Goal: Task Accomplishment & Management: Manage account settings

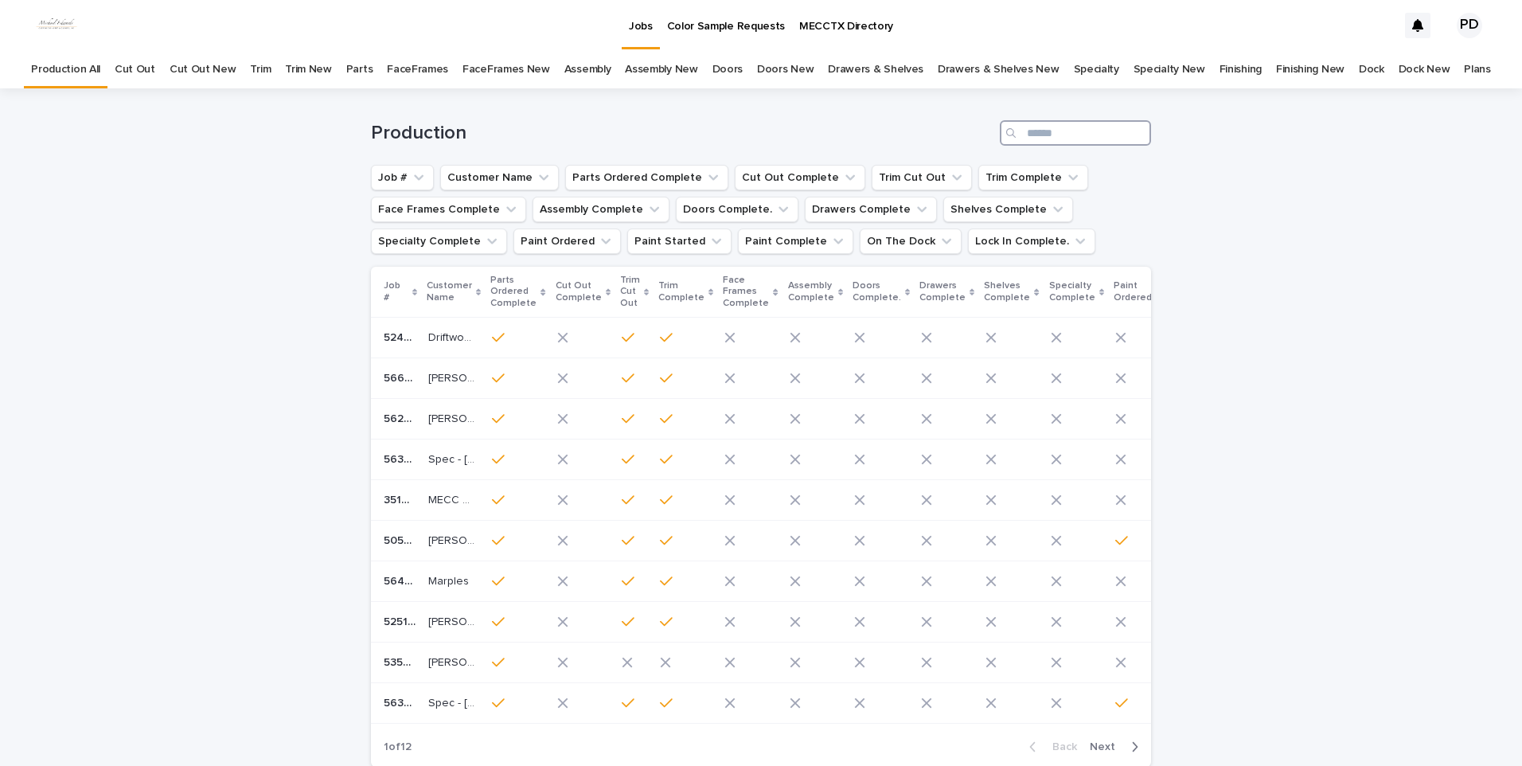
click at [1039, 132] on input "Search" at bounding box center [1075, 132] width 151 height 25
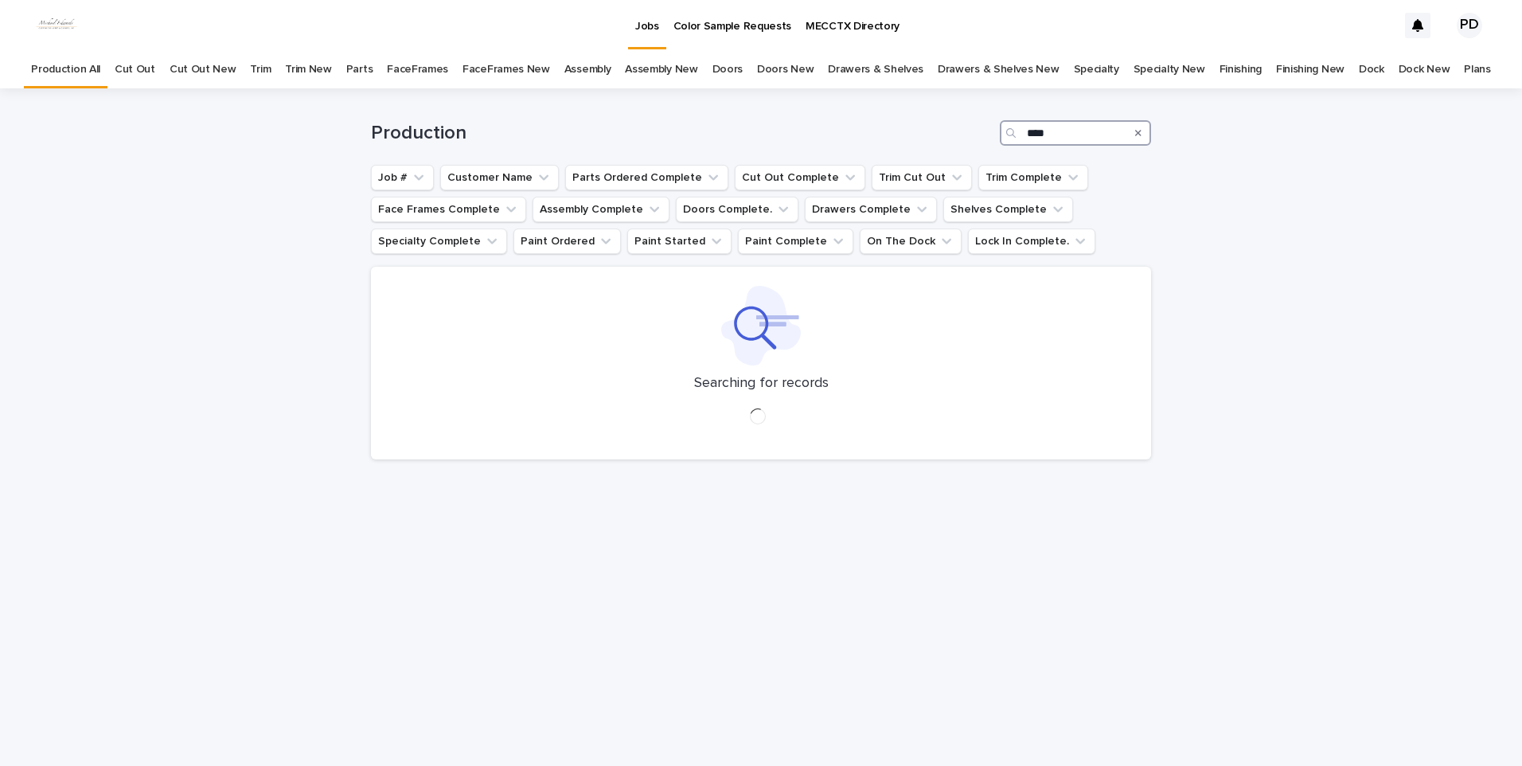
type input "****"
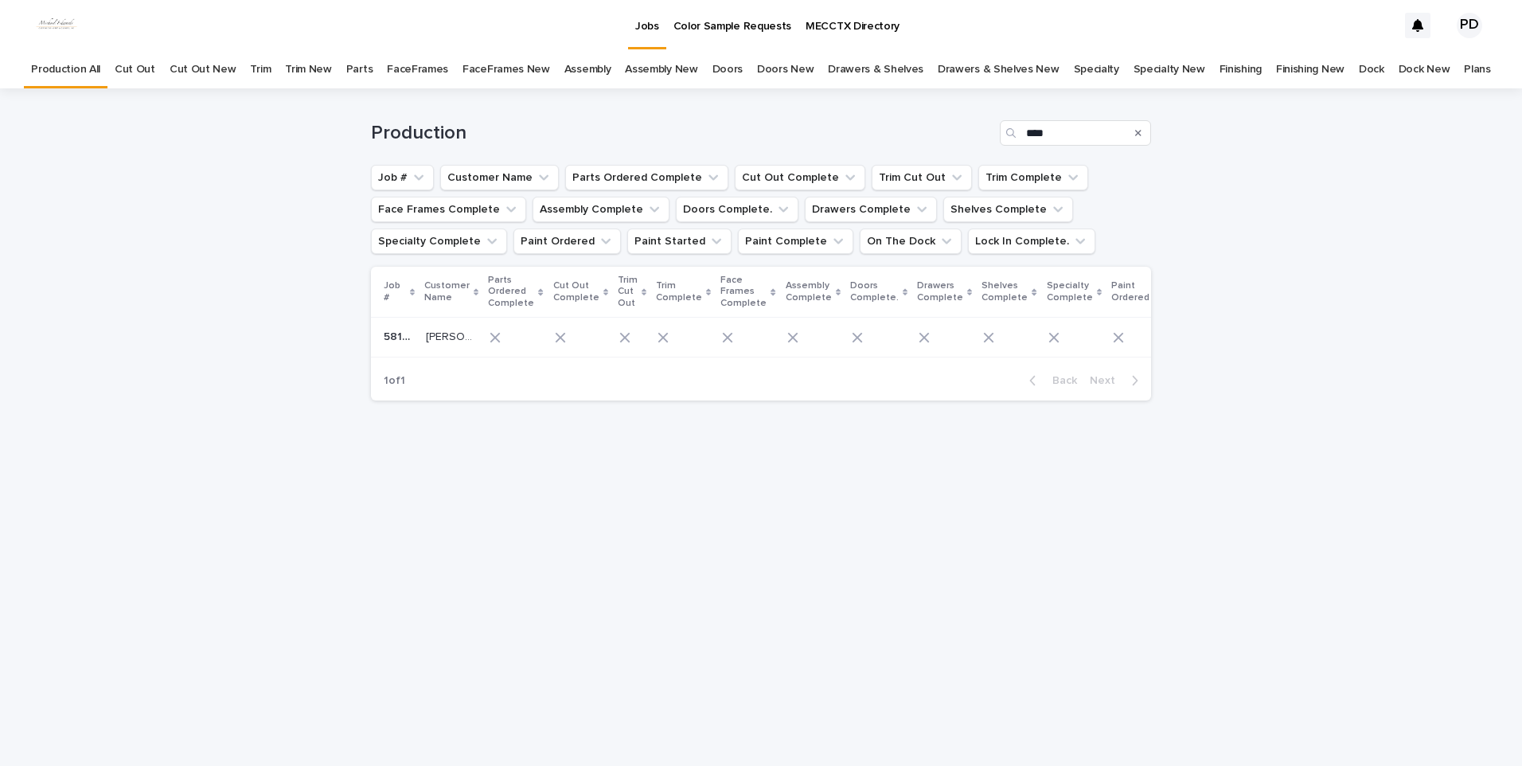
click at [427, 342] on p "[PERSON_NAME]" at bounding box center [451, 335] width 50 height 17
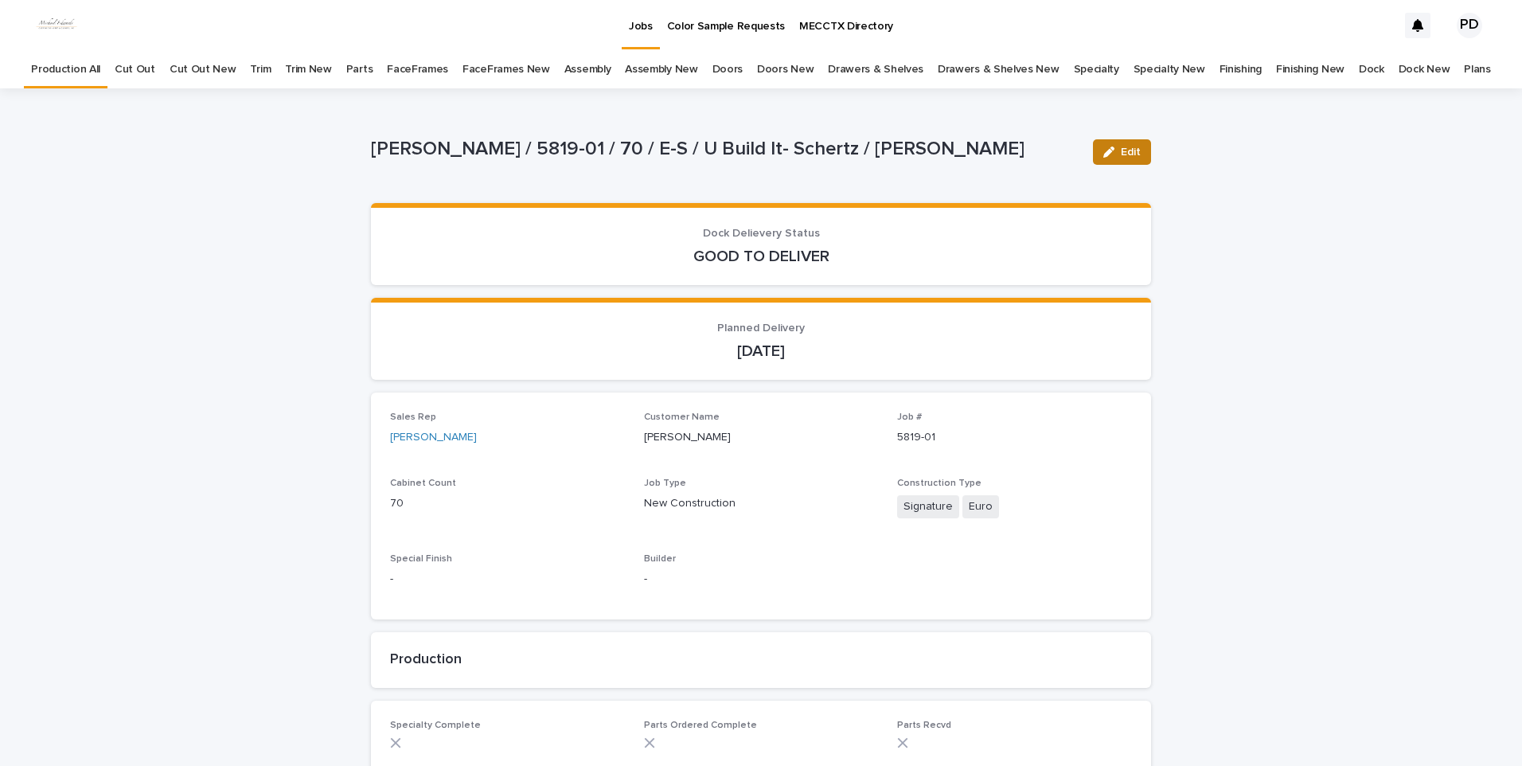
click at [1126, 153] on span "Edit" at bounding box center [1131, 151] width 20 height 11
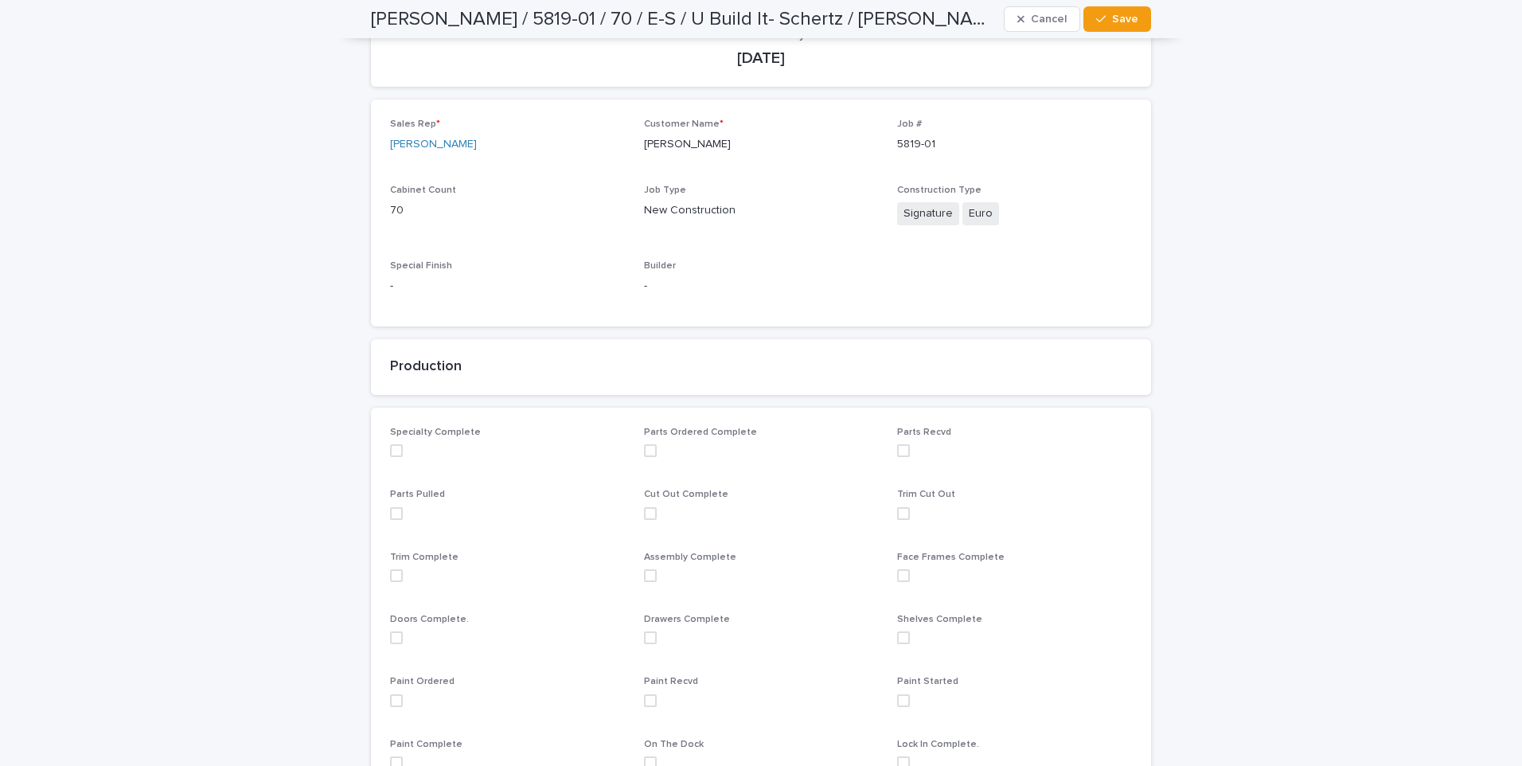
scroll to position [318, 0]
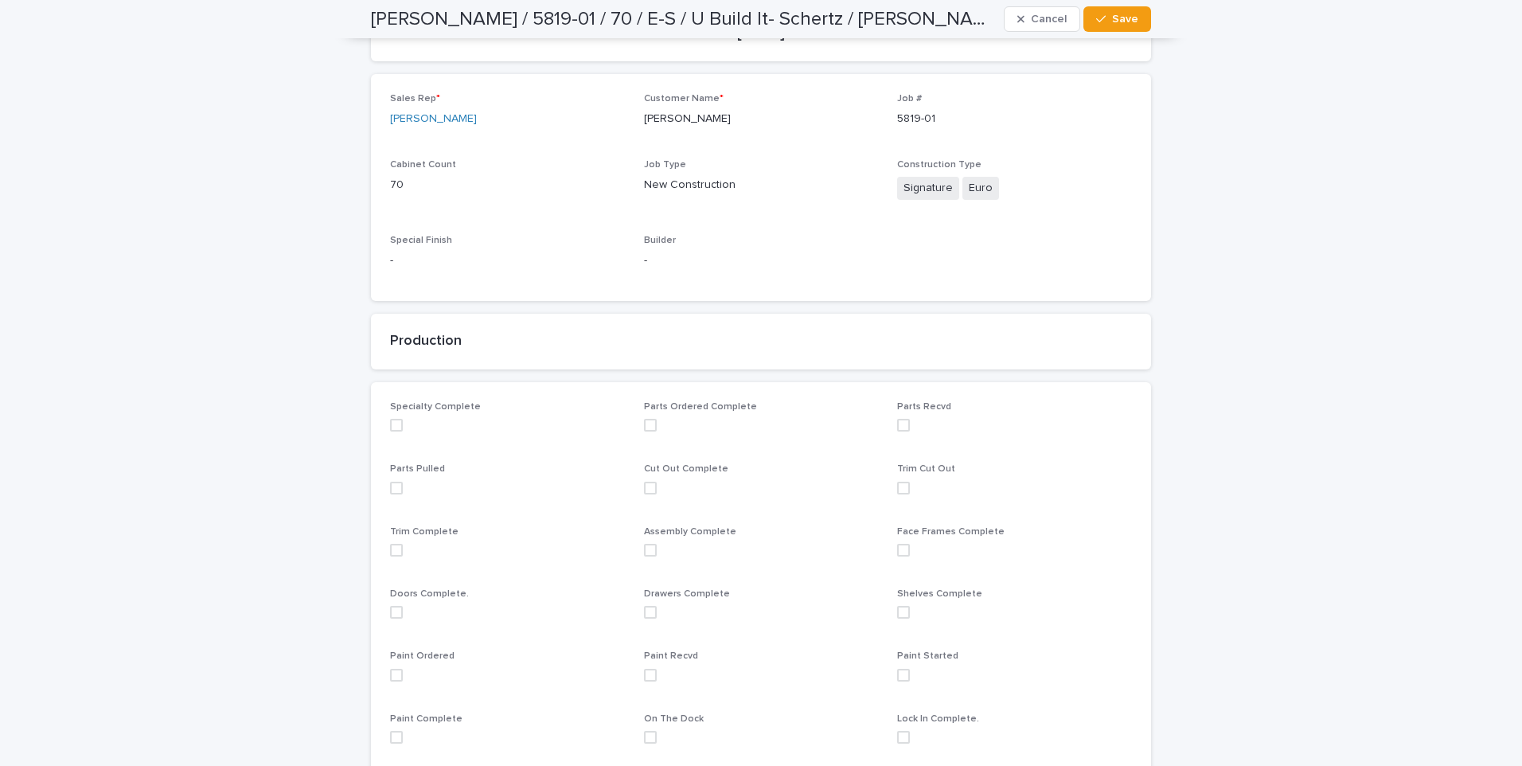
click at [393, 679] on span at bounding box center [396, 675] width 13 height 13
click at [1120, 29] on button "Save" at bounding box center [1117, 18] width 68 height 25
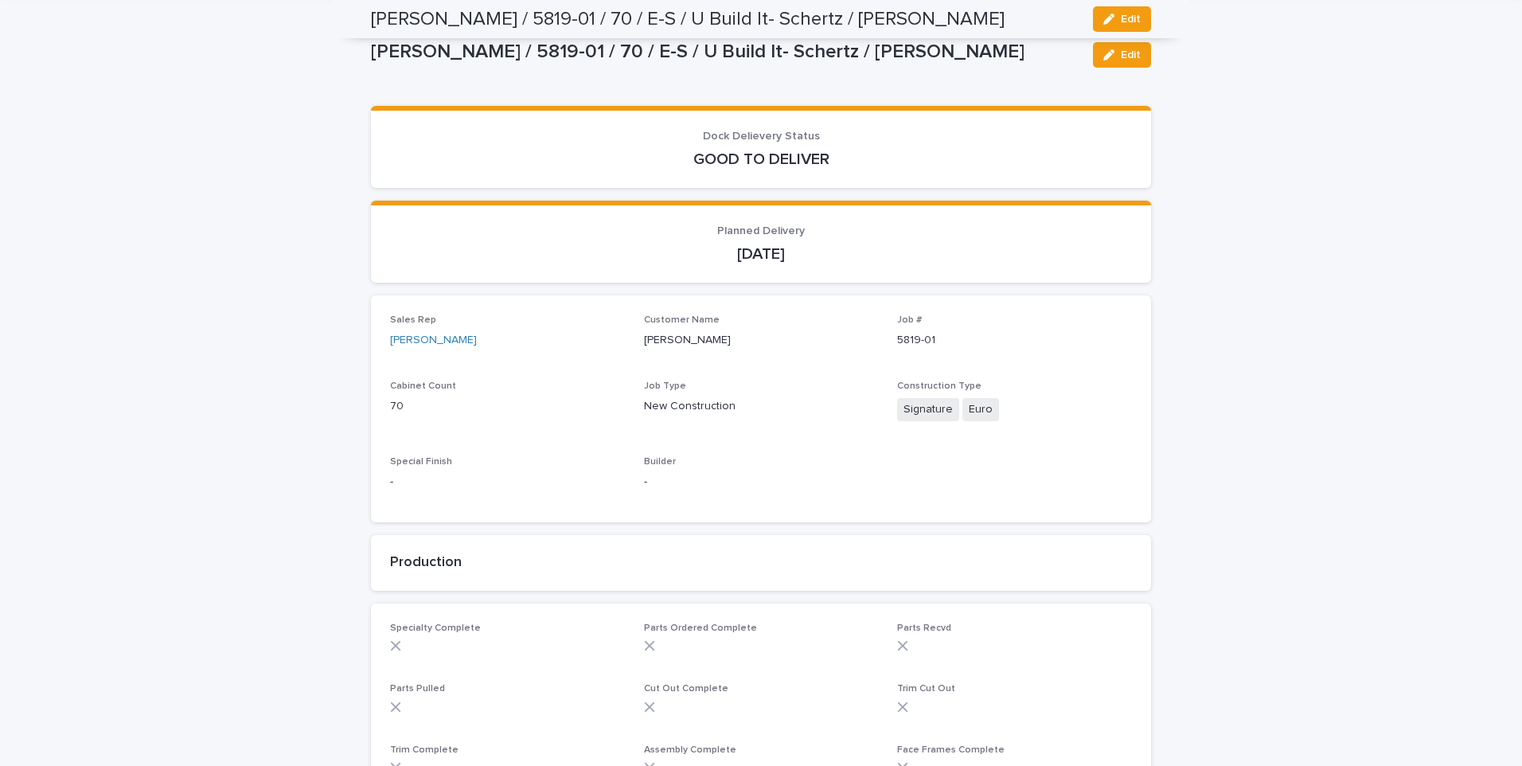
scroll to position [0, 0]
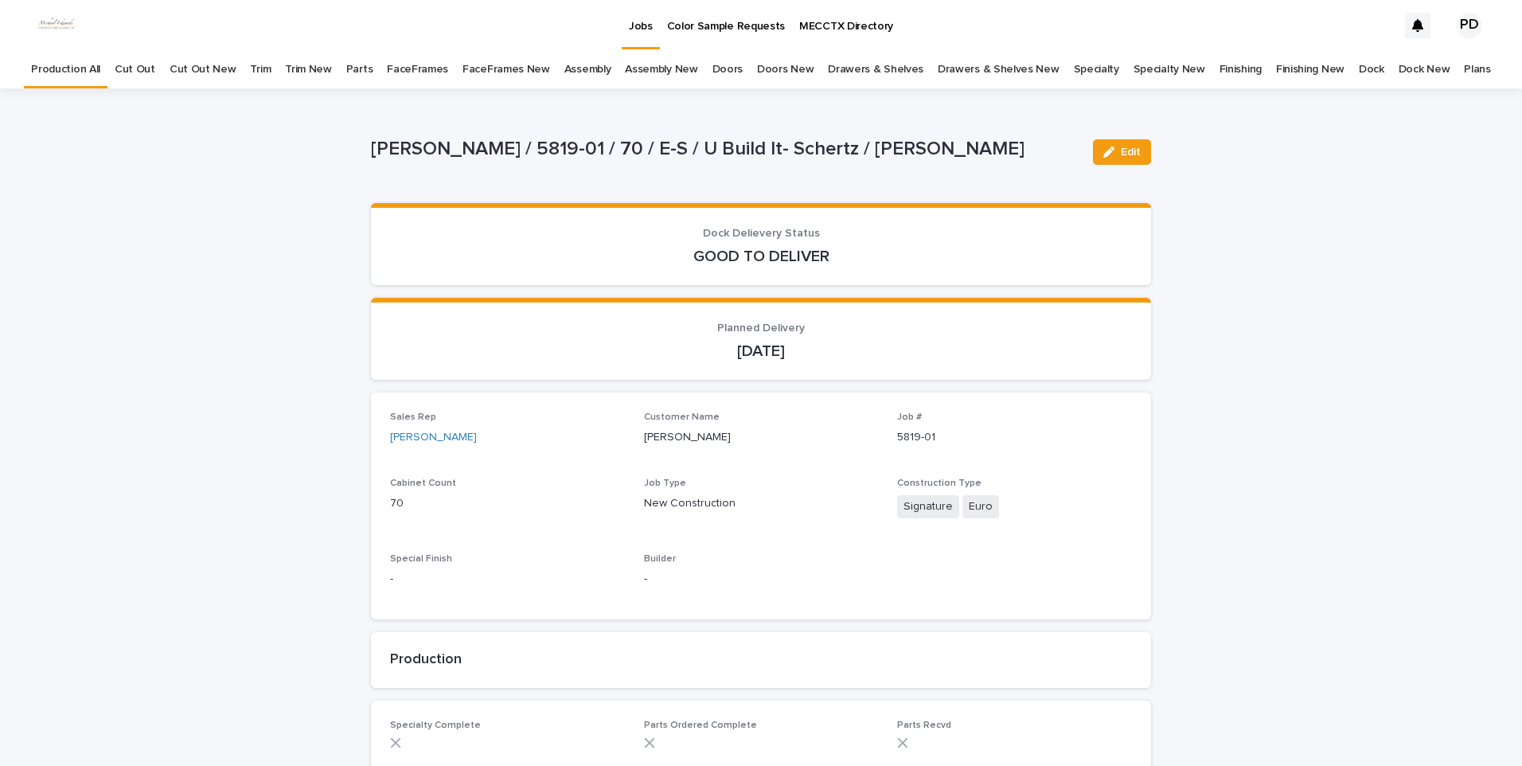
click at [648, 45] on link "Jobs" at bounding box center [641, 23] width 38 height 47
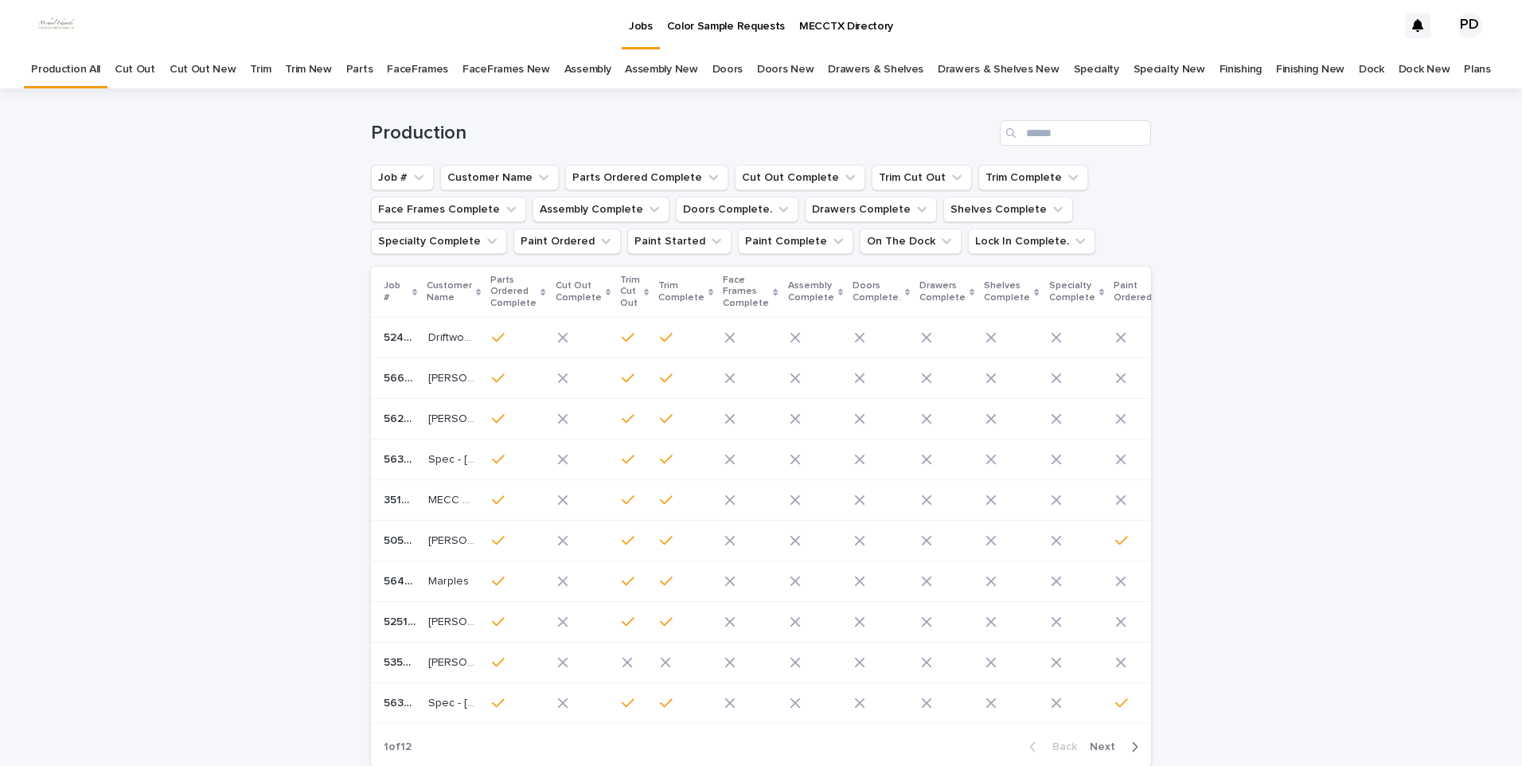
click at [1402, 330] on div "Loading... Saving… Loading... Saving… Production Job # Customer Name Parts Orde…" at bounding box center [761, 473] width 1522 height 770
click at [1388, 363] on div "Loading... Saving… Loading... Saving… Production Job # Customer Name Parts Orde…" at bounding box center [761, 473] width 1522 height 770
click at [654, 32] on div "Jobs" at bounding box center [641, 16] width 38 height 33
drag, startPoint x: 235, startPoint y: 340, endPoint x: 225, endPoint y: 333, distance: 11.5
click at [231, 341] on div "Loading... Saving… Loading... Saving… Production Job # Customer Name Parts Orde…" at bounding box center [761, 473] width 1522 height 770
